Goal: Task Accomplishment & Management: Manage account settings

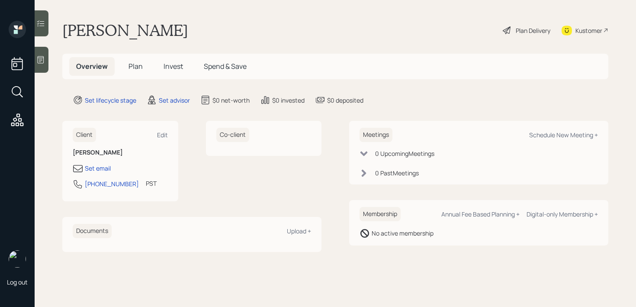
click at [267, 18] on main "[PERSON_NAME] Plan Delivery Kustomer Overview Plan Invest Spend & Save Set life…" at bounding box center [335, 153] width 601 height 307
click at [47, 64] on div at bounding box center [42, 60] width 14 height 26
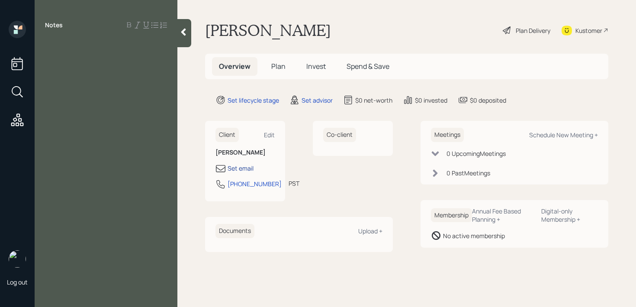
click at [244, 168] on div "Set email" at bounding box center [241, 168] width 26 height 9
select select "America/Los_Angeles"
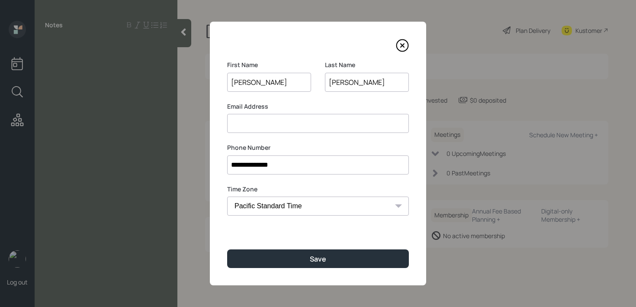
drag, startPoint x: 233, startPoint y: 79, endPoint x: 262, endPoint y: 58, distance: 35.3
click at [233, 79] on input "[PERSON_NAME]" at bounding box center [269, 82] width 84 height 19
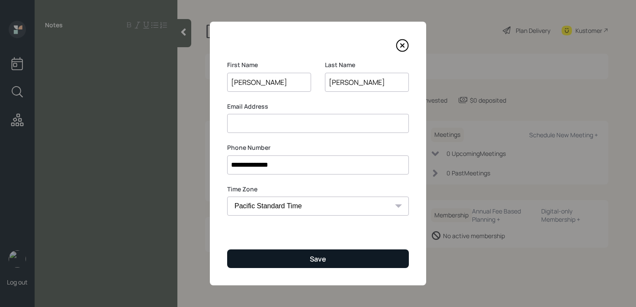
type input "[PERSON_NAME]"
click at [304, 257] on button "Save" at bounding box center [318, 258] width 182 height 19
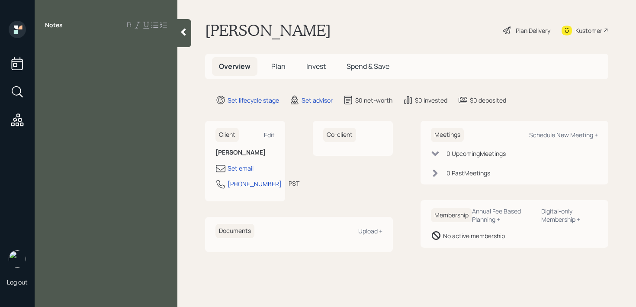
click at [186, 41] on div at bounding box center [184, 33] width 14 height 28
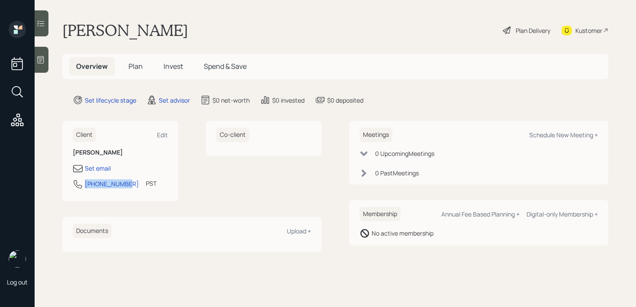
drag, startPoint x: 128, startPoint y: 183, endPoint x: 84, endPoint y: 183, distance: 43.7
click at [84, 183] on div "[PHONE_NUMBER] PST Currently 7:06 AM" at bounding box center [120, 187] width 95 height 16
copy div "[PHONE_NUMBER]"
click at [585, 32] on div "Kustomer" at bounding box center [588, 30] width 27 height 9
click at [110, 167] on div "Set email" at bounding box center [98, 168] width 26 height 9
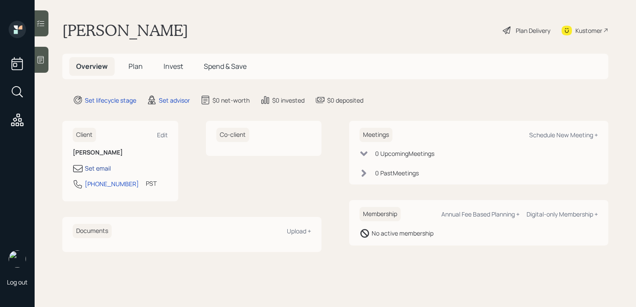
select select "America/Los_Angeles"
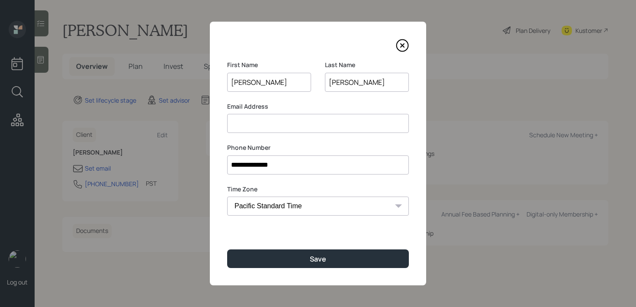
click at [277, 120] on input at bounding box center [318, 123] width 182 height 19
paste input "[EMAIL_ADDRESS][DOMAIN_NAME]"
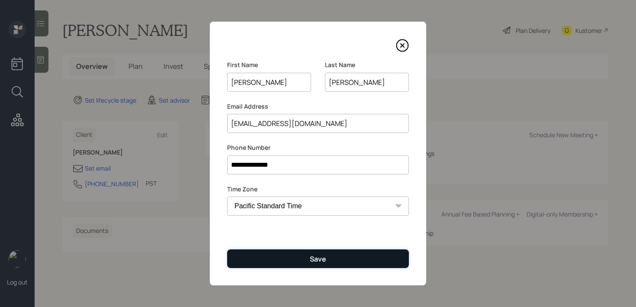
click at [244, 261] on button "Save" at bounding box center [318, 258] width 182 height 19
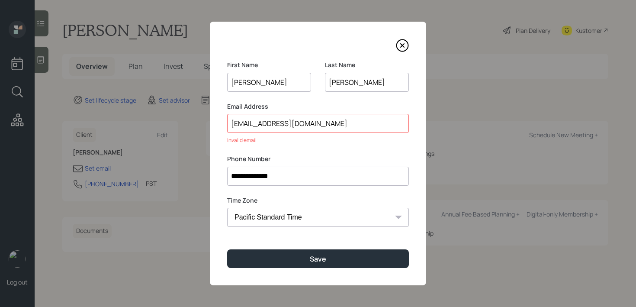
click at [235, 122] on input "[EMAIL_ADDRESS][DOMAIN_NAME]" at bounding box center [318, 123] width 182 height 19
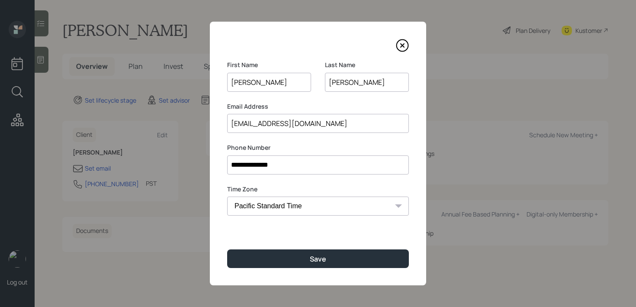
type input "[EMAIL_ADDRESS][DOMAIN_NAME]"
click at [300, 172] on input "**********" at bounding box center [318, 164] width 182 height 19
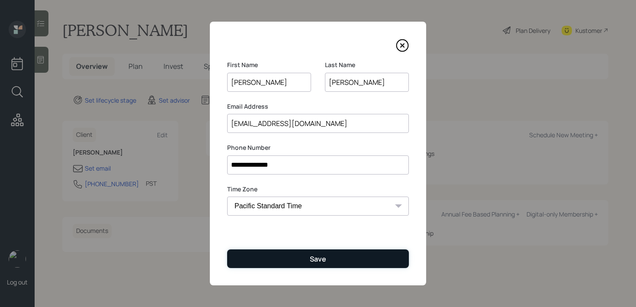
click at [305, 266] on button "Save" at bounding box center [318, 258] width 182 height 19
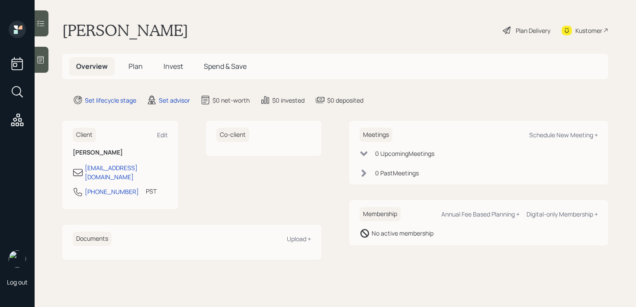
click at [45, 67] on div at bounding box center [42, 60] width 14 height 26
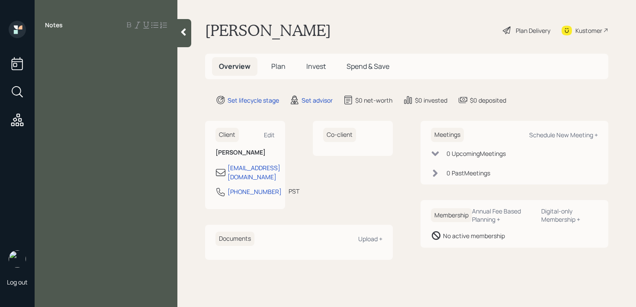
click at [178, 37] on div at bounding box center [184, 33] width 14 height 28
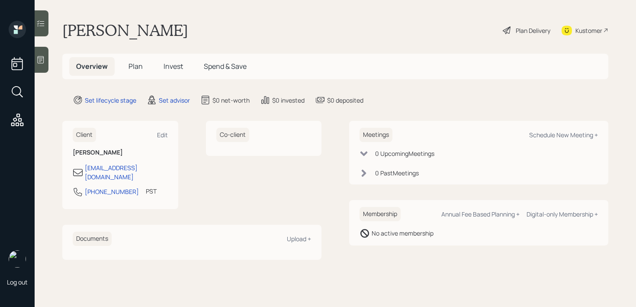
click at [48, 52] on main "[PERSON_NAME] Plan Delivery Kustomer Overview Plan Invest Spend & Save Set life…" at bounding box center [335, 153] width 601 height 307
click at [42, 56] on icon at bounding box center [40, 59] width 9 height 9
